Goal: Task Accomplishment & Management: Use online tool/utility

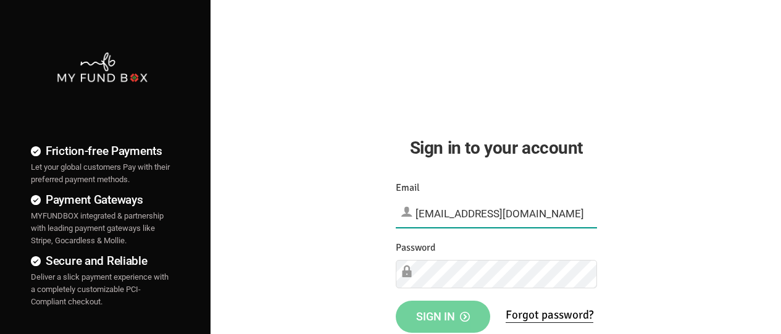
type input "[EMAIL_ADDRESS][DOMAIN_NAME]"
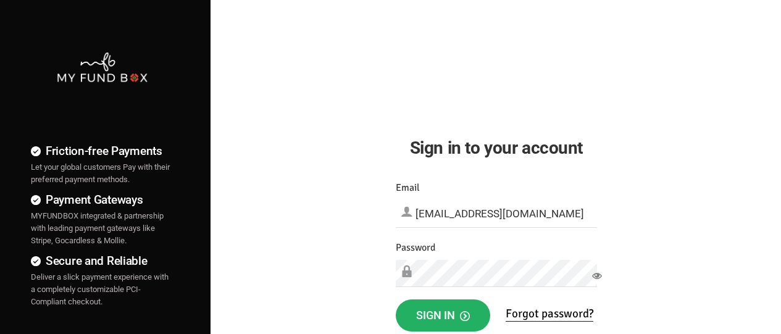
click at [443, 316] on span "Sign in" at bounding box center [443, 315] width 54 height 13
